Goal: Information Seeking & Learning: Learn about a topic

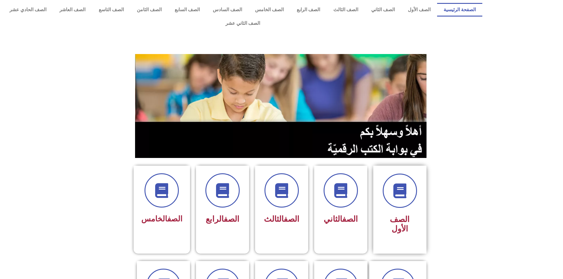
scroll to position [89, 0]
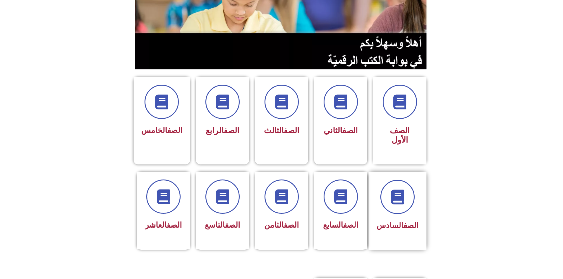
click at [406, 194] on div "الصف السادس" at bounding box center [397, 206] width 42 height 53
click at [411, 192] on div "الصف السادس" at bounding box center [397, 206] width 42 height 53
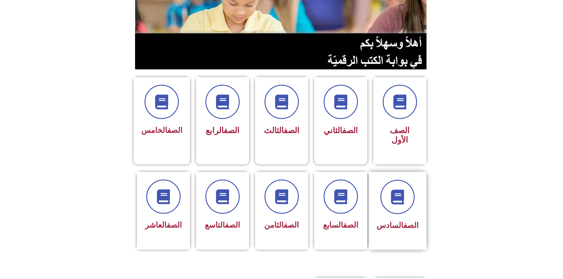
click at [411, 192] on div "الصف السادس" at bounding box center [397, 206] width 42 height 53
click at [407, 189] on div at bounding box center [397, 197] width 42 height 34
click at [405, 189] on icon at bounding box center [397, 197] width 16 height 16
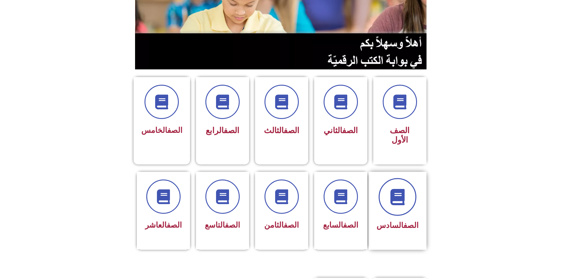
click at [398, 189] on icon at bounding box center [397, 197] width 16 height 16
click at [397, 189] on icon at bounding box center [397, 197] width 16 height 16
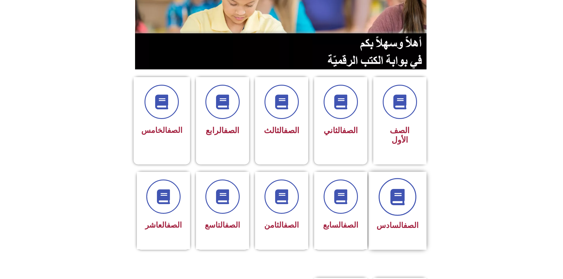
click at [397, 189] on icon at bounding box center [397, 197] width 16 height 16
click at [396, 189] on icon at bounding box center [397, 197] width 16 height 16
click at [398, 189] on icon at bounding box center [397, 197] width 16 height 16
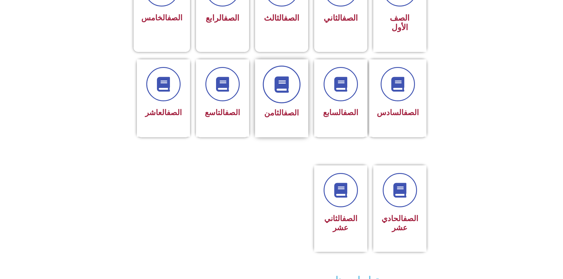
scroll to position [172, 0]
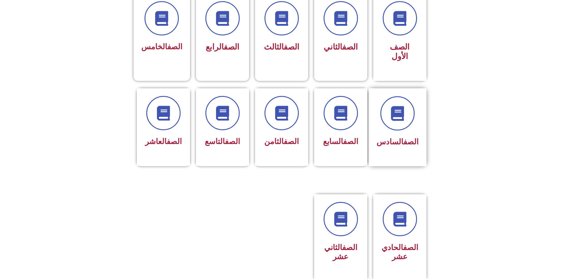
click at [414, 104] on div at bounding box center [397, 113] width 42 height 34
click at [403, 105] on icon at bounding box center [397, 113] width 16 height 16
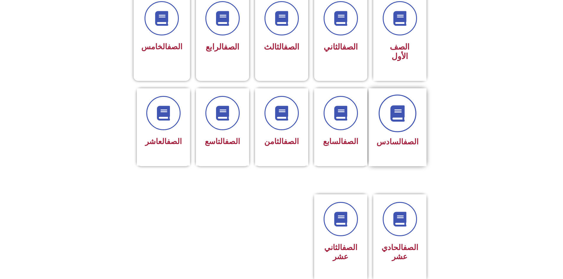
click at [403, 105] on icon at bounding box center [397, 113] width 16 height 16
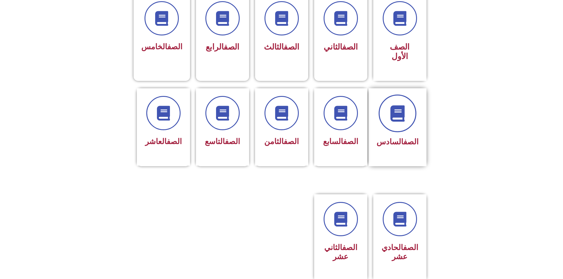
click at [403, 105] on icon at bounding box center [397, 113] width 16 height 16
click at [402, 105] on icon at bounding box center [397, 113] width 16 height 16
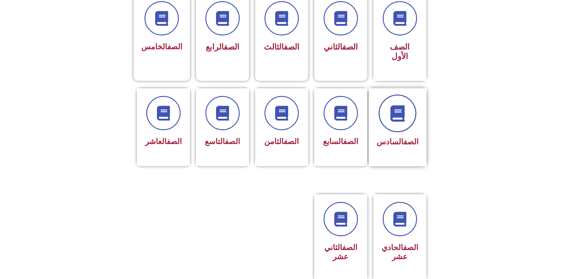
click at [402, 105] on icon at bounding box center [397, 113] width 16 height 16
click at [400, 105] on icon at bounding box center [397, 113] width 16 height 16
drag, startPoint x: 398, startPoint y: 136, endPoint x: 459, endPoint y: 146, distance: 62.1
click at [465, 148] on section "الصف السادس الصف السابع الصف الثامن الصف التاسع الصف العاشر" at bounding box center [281, 133] width 563 height 105
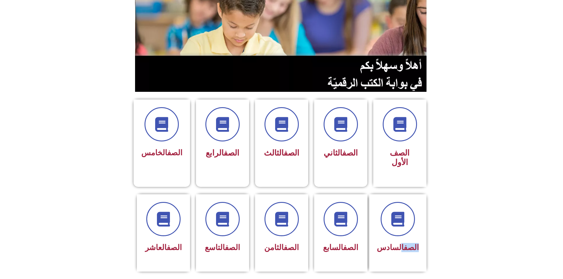
scroll to position [0, 0]
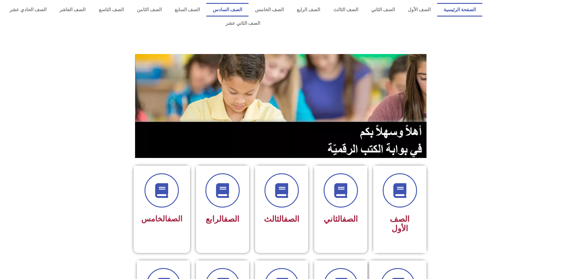
click at [248, 7] on link "الصف السادس" at bounding box center [227, 10] width 42 height 14
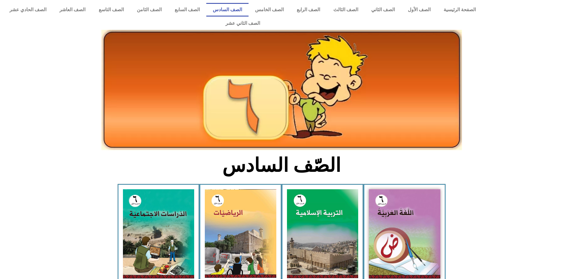
drag, startPoint x: 313, startPoint y: 86, endPoint x: 318, endPoint y: 89, distance: 5.8
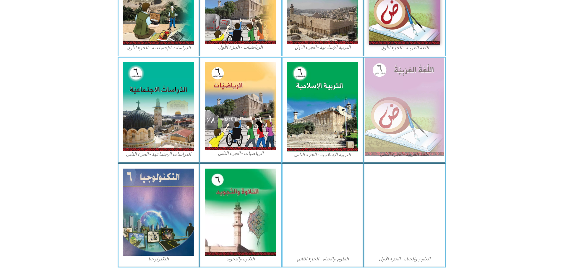
scroll to position [116, 0]
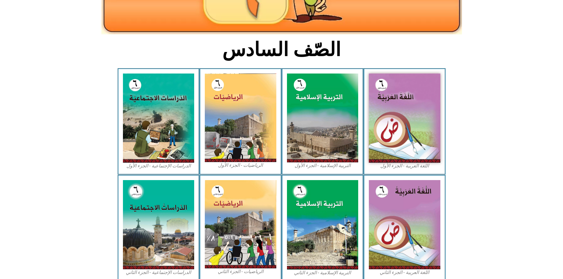
click at [204, 122] on div "الرياضيات - الجزء الأول​" at bounding box center [240, 121] width 82 height 106
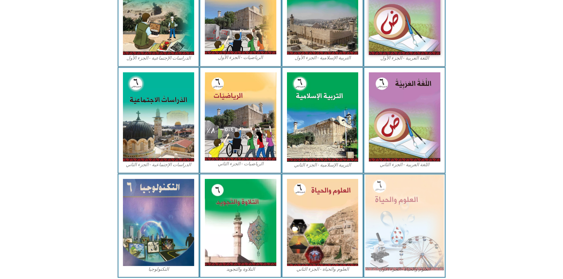
scroll to position [234, 0]
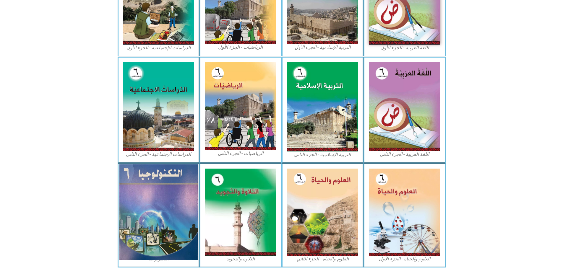
click at [145, 203] on img at bounding box center [158, 212] width 79 height 96
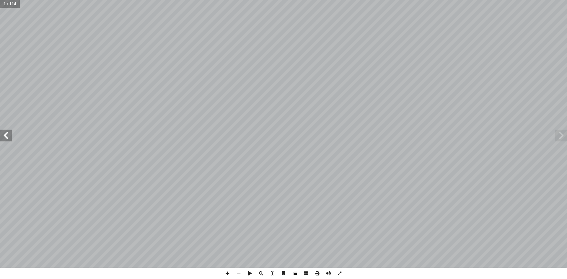
click at [5, 134] on span at bounding box center [6, 136] width 12 height 12
click at [6, 134] on span at bounding box center [6, 136] width 12 height 12
click at [249, 274] on span at bounding box center [249, 273] width 11 height 11
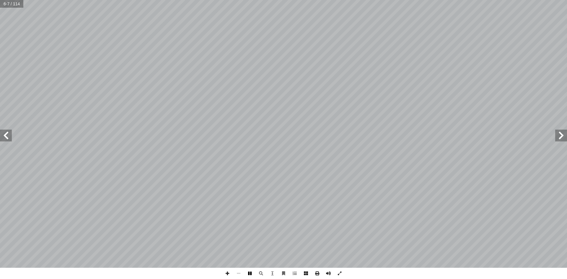
click at [249, 274] on span at bounding box center [249, 273] width 11 height 11
click at [225, 275] on span at bounding box center [227, 273] width 11 height 11
click at [227, 274] on span at bounding box center [227, 273] width 11 height 11
click at [3, 139] on span at bounding box center [6, 136] width 12 height 12
click at [8, 133] on span at bounding box center [6, 136] width 12 height 12
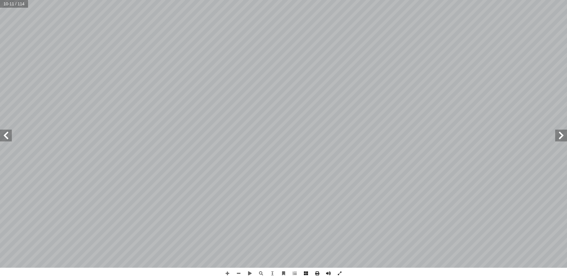
click at [8, 136] on span at bounding box center [6, 136] width 12 height 12
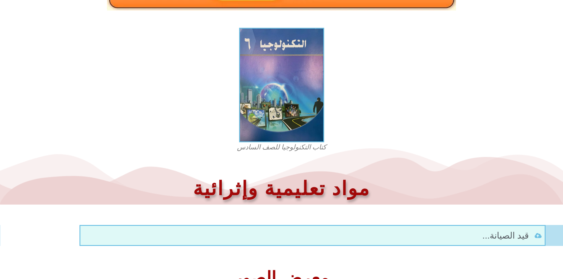
scroll to position [151, 0]
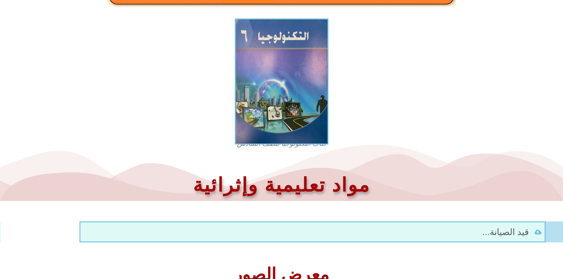
click at [300, 118] on img at bounding box center [281, 82] width 94 height 126
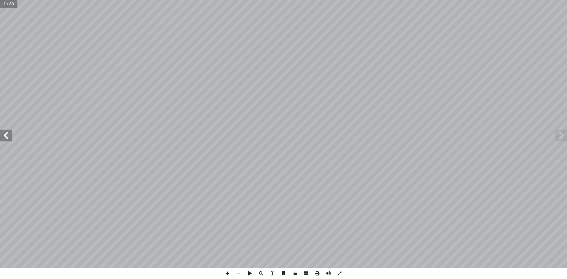
drag, startPoint x: 0, startPoint y: 130, endPoint x: 0, endPoint y: 135, distance: 4.7
click at [0, 135] on span at bounding box center [6, 136] width 12 height 12
click at [1, 135] on span at bounding box center [6, 136] width 12 height 12
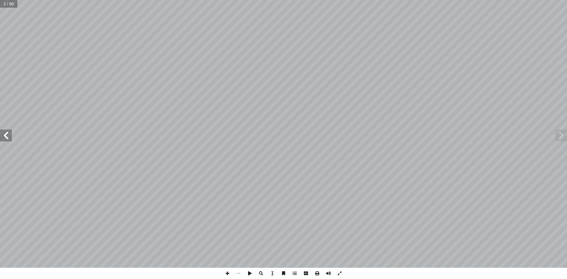
click at [1, 135] on span at bounding box center [6, 136] width 12 height 12
click at [4, 135] on span at bounding box center [6, 136] width 12 height 12
click at [5, 135] on span at bounding box center [6, 136] width 12 height 12
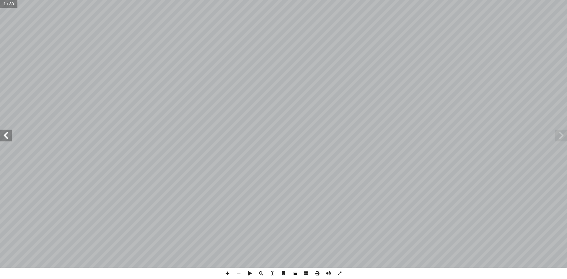
click at [6, 135] on span at bounding box center [6, 136] width 12 height 12
click at [0, 135] on span at bounding box center [6, 136] width 12 height 12
click at [1, 135] on span at bounding box center [6, 136] width 12 height 12
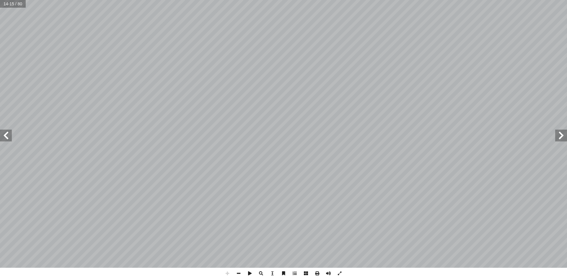
click at [1, 135] on span at bounding box center [6, 136] width 12 height 12
